Goal: Navigation & Orientation: Go to known website

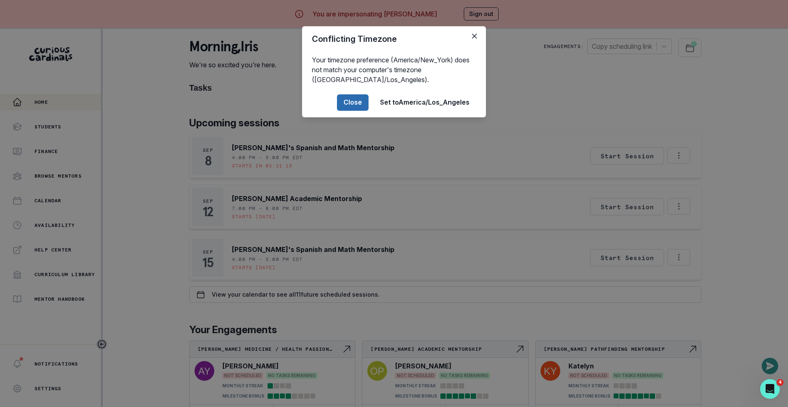
click at [346, 101] on button "Close" at bounding box center [353, 102] width 32 height 16
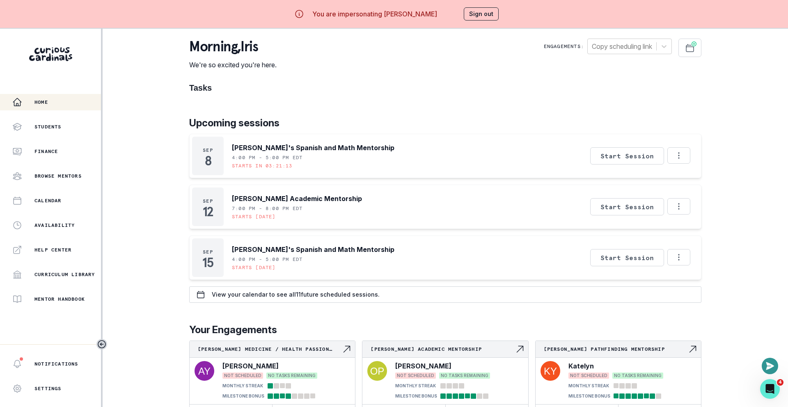
click at [475, 13] on button "Sign out" at bounding box center [481, 13] width 35 height 13
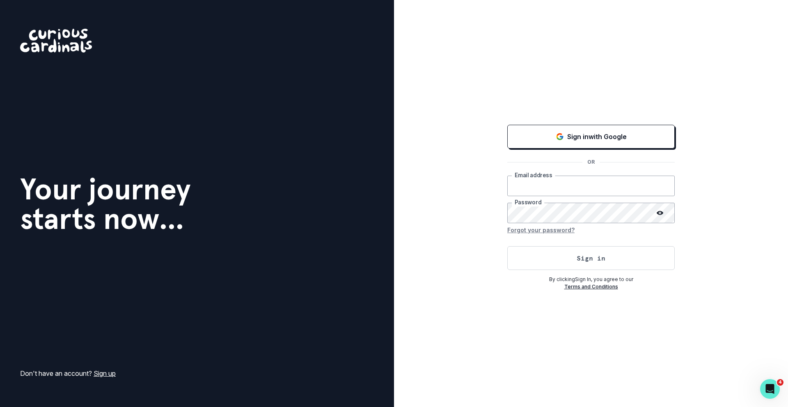
type input "[EMAIL_ADDRESS][DOMAIN_NAME]"
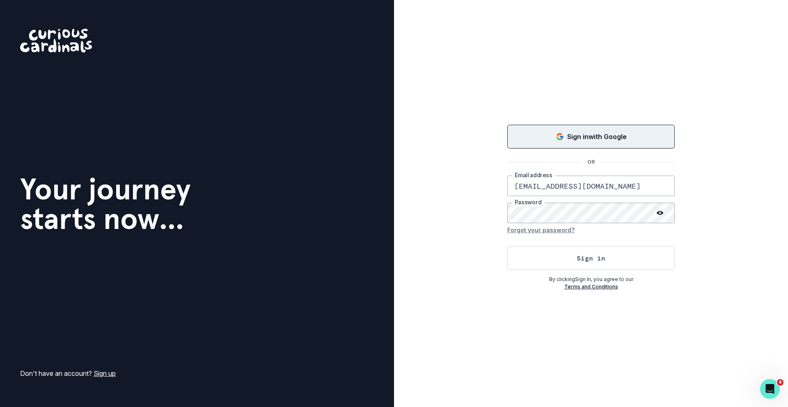
click at [619, 135] on p "Sign in with Google" at bounding box center [597, 137] width 60 height 10
